Goal: Complete application form

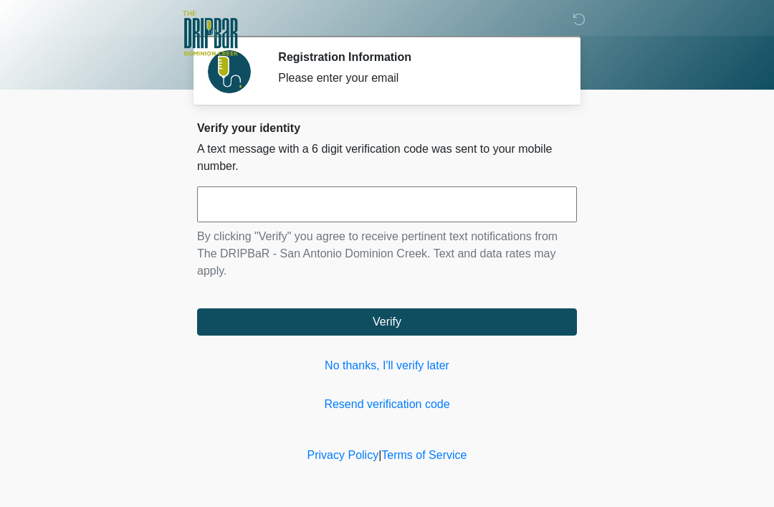
click at [512, 371] on link "No thanks, I'll verify later" at bounding box center [387, 365] width 380 height 17
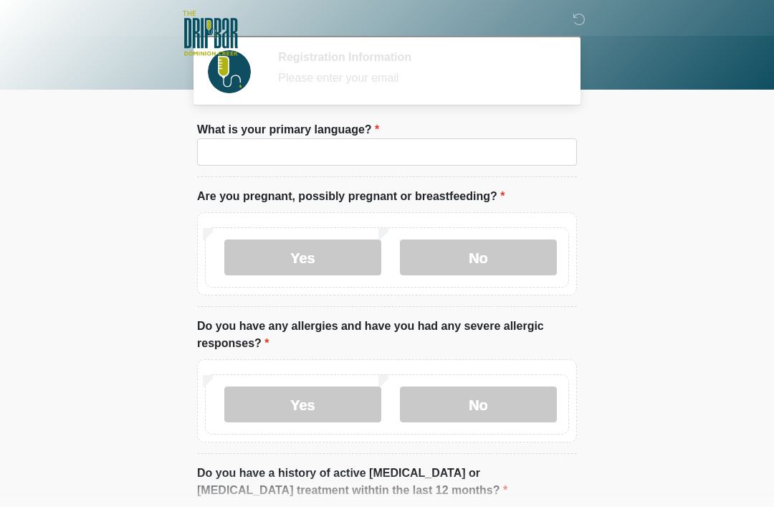
click at [500, 213] on div "Yes No" at bounding box center [387, 253] width 380 height 83
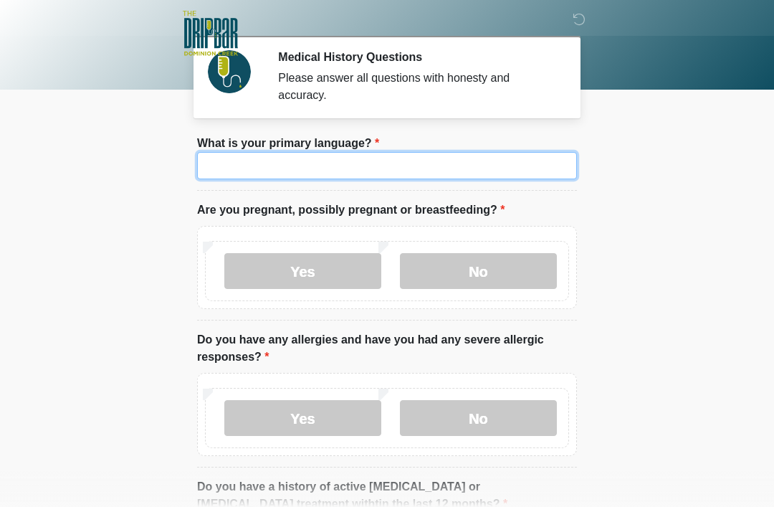
click at [521, 177] on input "What is your primary language?" at bounding box center [387, 165] width 380 height 27
type input "*******"
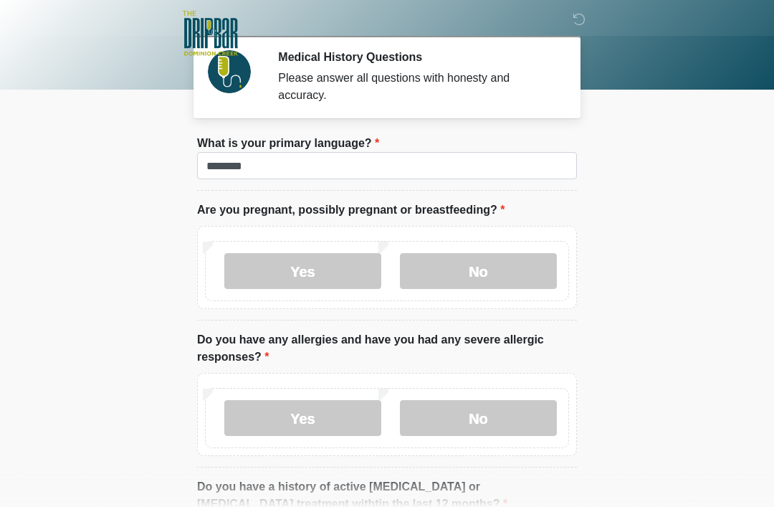
click at [492, 274] on label "No" at bounding box center [478, 271] width 157 height 36
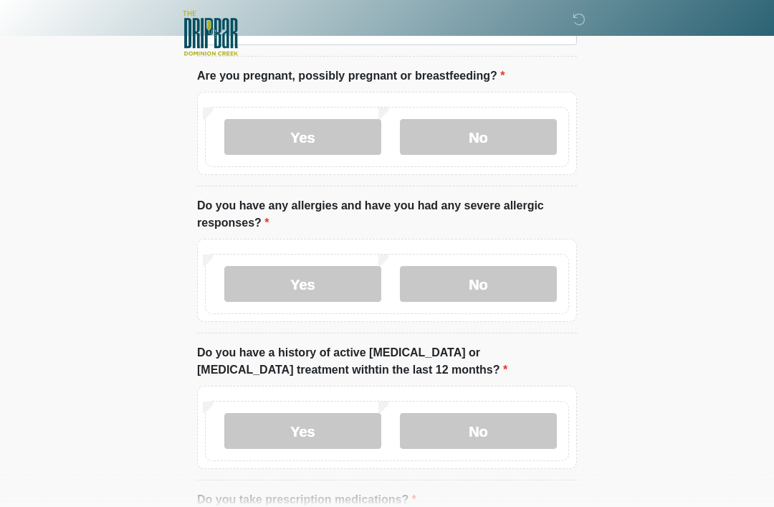
scroll to position [135, 0]
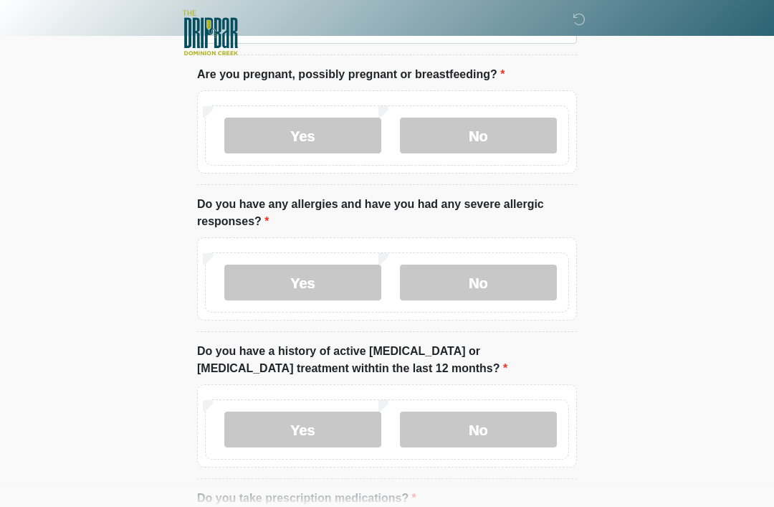
click at [554, 284] on label "No" at bounding box center [478, 283] width 157 height 36
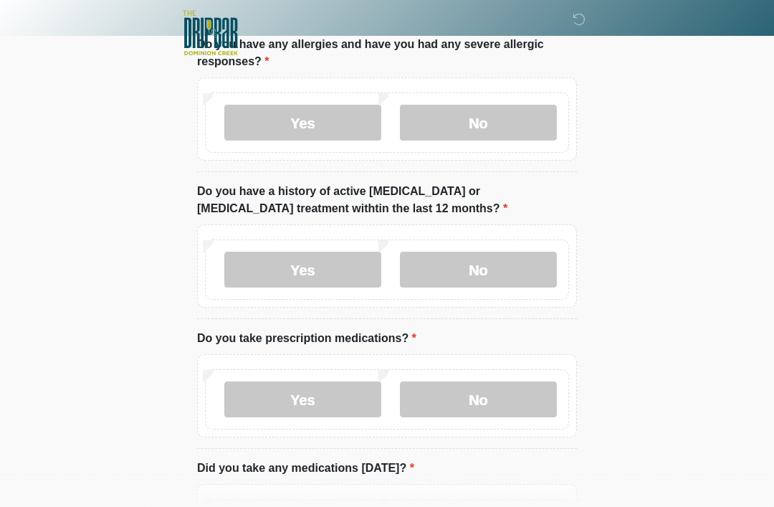
scroll to position [310, 0]
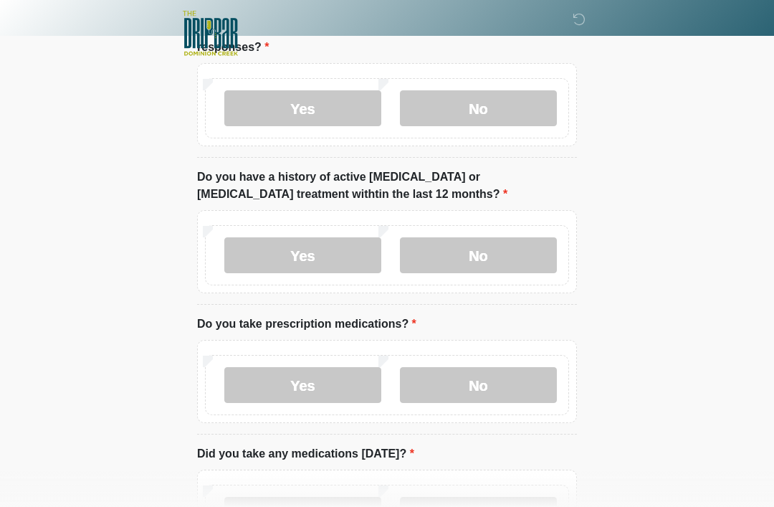
click at [538, 256] on label "No" at bounding box center [478, 255] width 157 height 36
click at [336, 398] on label "Yes" at bounding box center [302, 385] width 157 height 36
click at [543, 386] on label "No" at bounding box center [478, 385] width 157 height 36
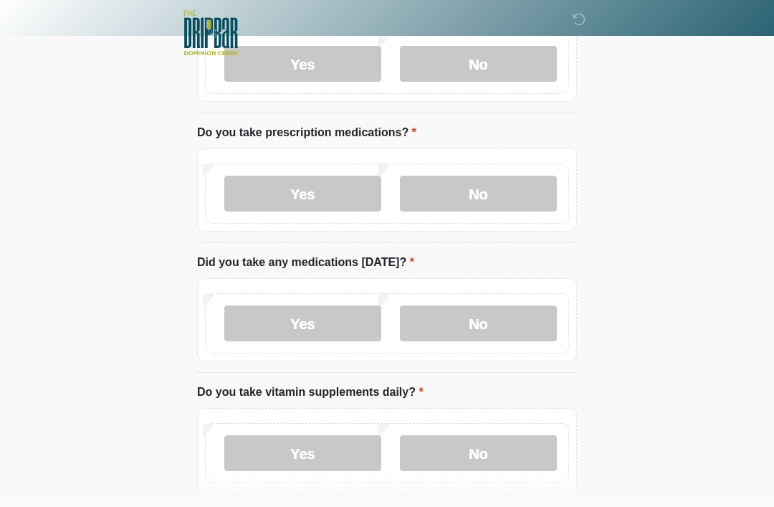
scroll to position [501, 0]
click at [529, 315] on label "No" at bounding box center [478, 323] width 157 height 36
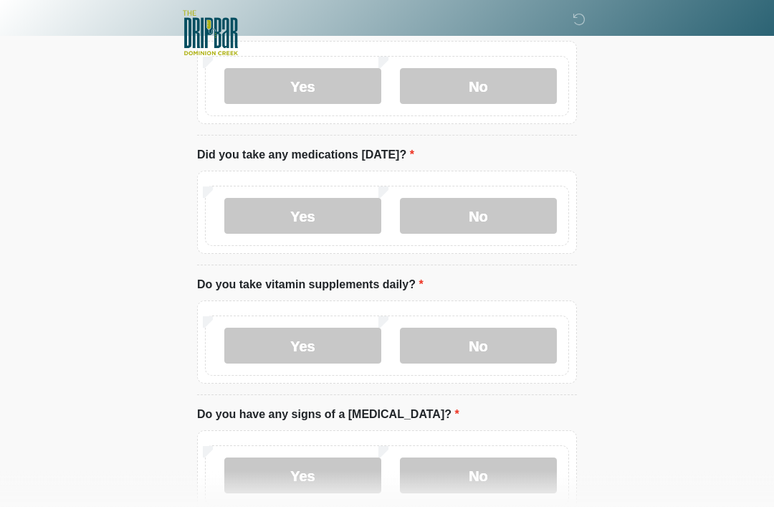
scroll to position [612, 0]
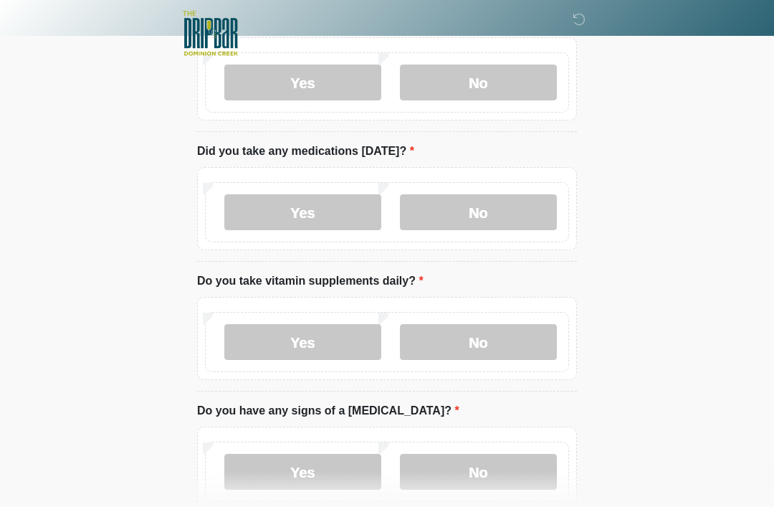
click at [547, 334] on label "No" at bounding box center [478, 342] width 157 height 36
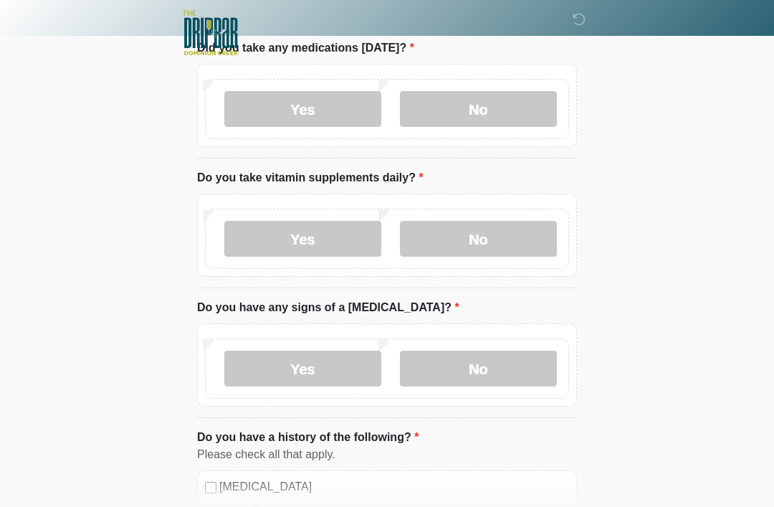
scroll to position [737, 0]
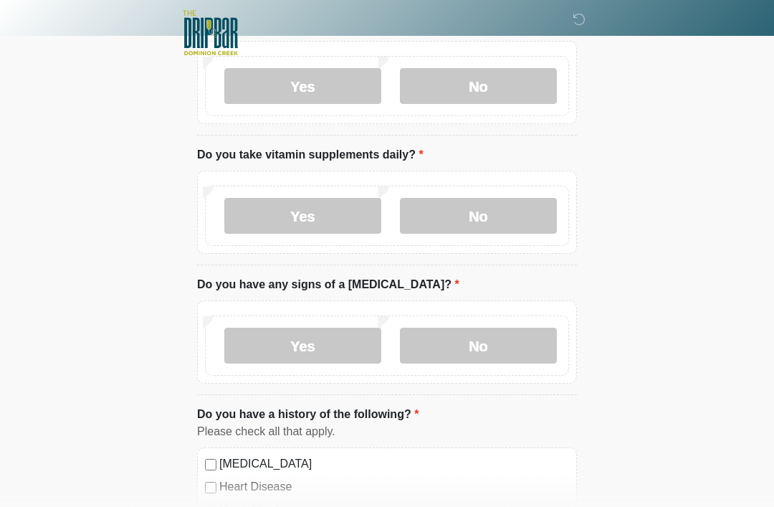
click at [549, 338] on label "No" at bounding box center [478, 346] width 157 height 36
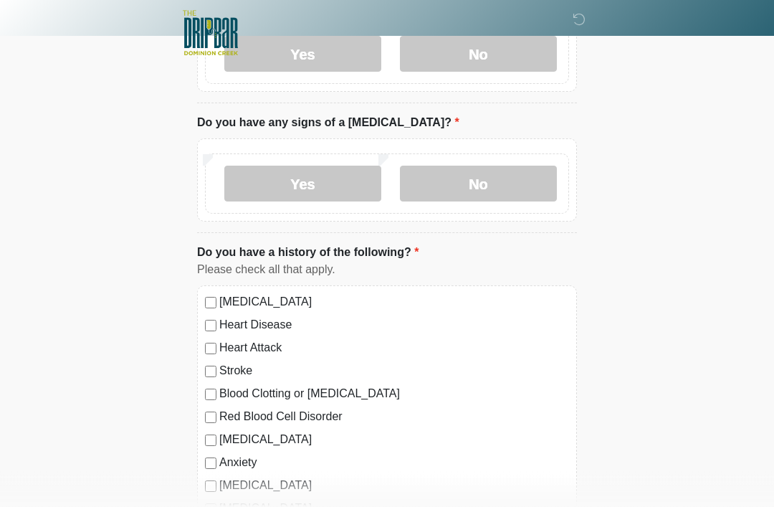
scroll to position [900, 0]
click at [305, 307] on label "[MEDICAL_DATA]" at bounding box center [394, 301] width 350 height 17
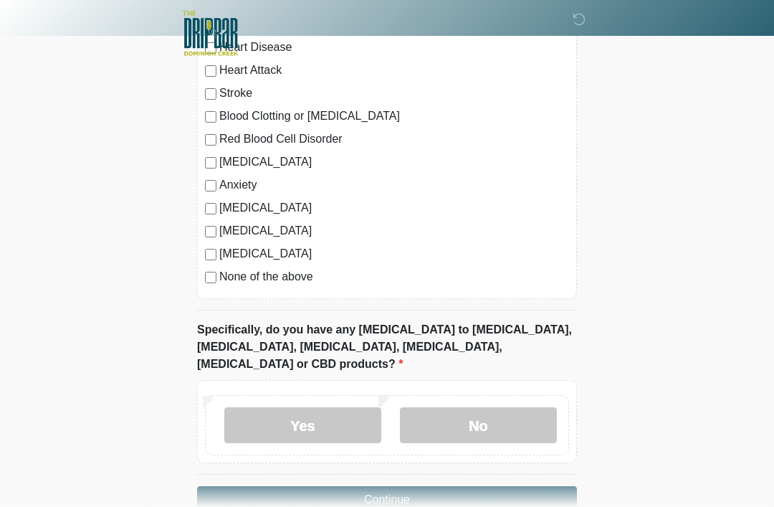
scroll to position [1195, 0]
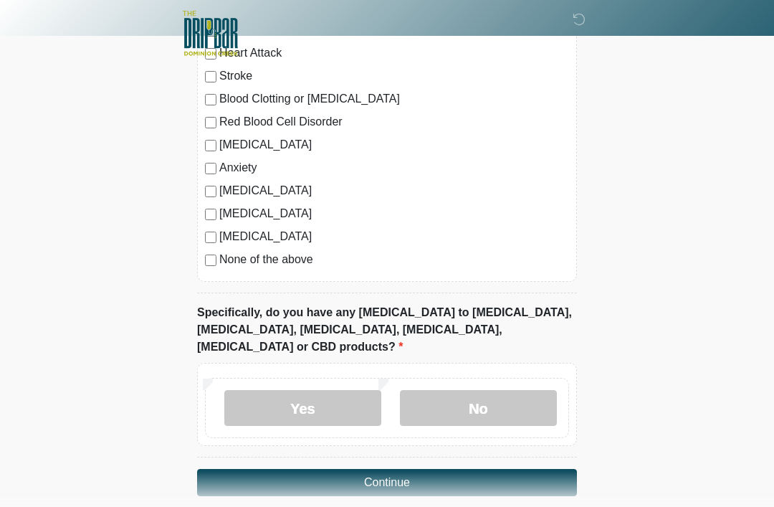
click at [530, 390] on label "No" at bounding box center [478, 408] width 157 height 36
click at [529, 469] on button "Continue" at bounding box center [387, 482] width 380 height 27
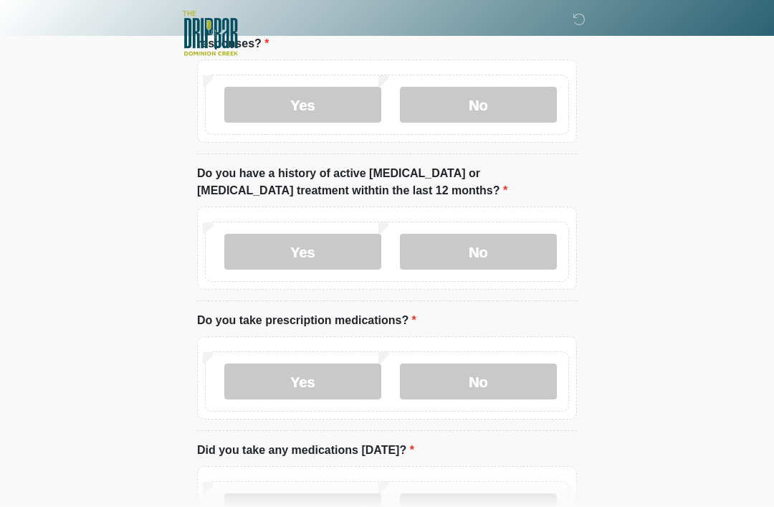
scroll to position [0, 0]
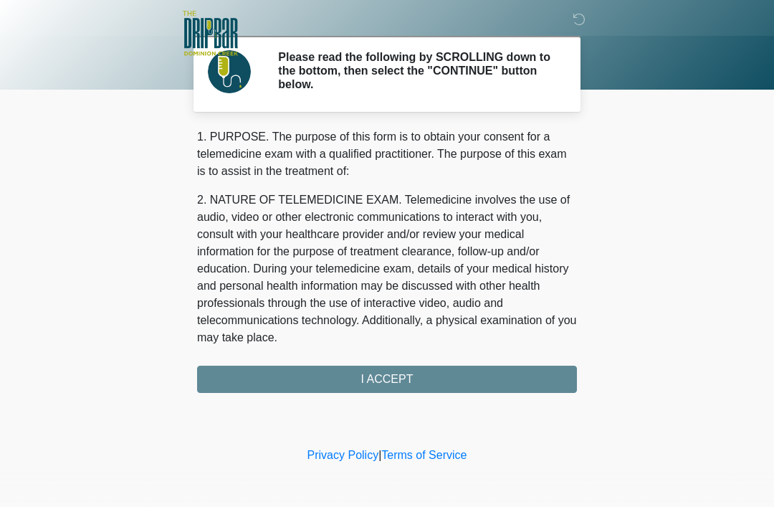
click at [543, 372] on div "1. PURPOSE. The purpose of this form is to obtain your consent for a telemedici…" at bounding box center [387, 260] width 380 height 264
click at [429, 381] on div "1. PURPOSE. The purpose of this form is to obtain your consent for a telemedici…" at bounding box center [387, 260] width 380 height 264
click at [374, 390] on div "1. PURPOSE. The purpose of this form is to obtain your consent for a telemedici…" at bounding box center [387, 260] width 380 height 264
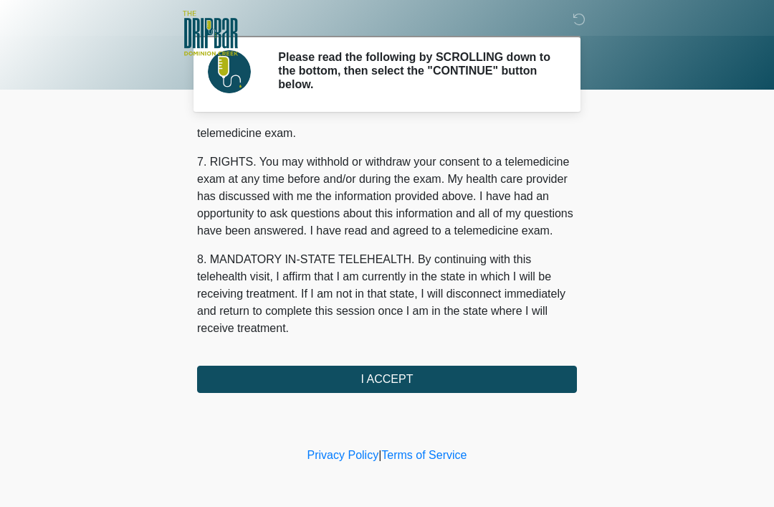
scroll to position [629, 0]
click at [416, 382] on button "I ACCEPT" at bounding box center [387, 379] width 380 height 27
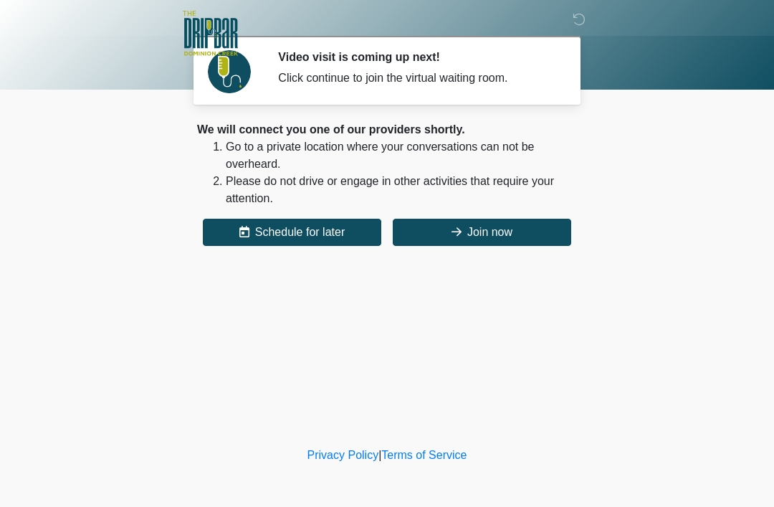
click at [543, 237] on button "Join now" at bounding box center [482, 232] width 178 height 27
